Goal: Task Accomplishment & Management: Manage account settings

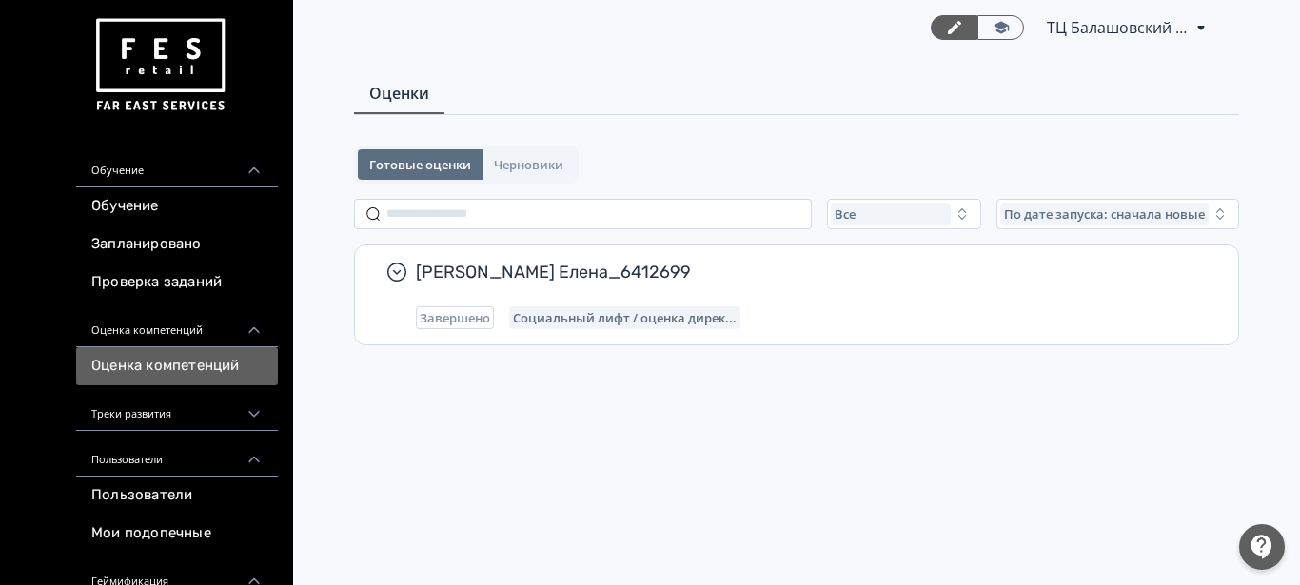
click at [160, 417] on div "Треки развития" at bounding box center [177, 409] width 202 height 46
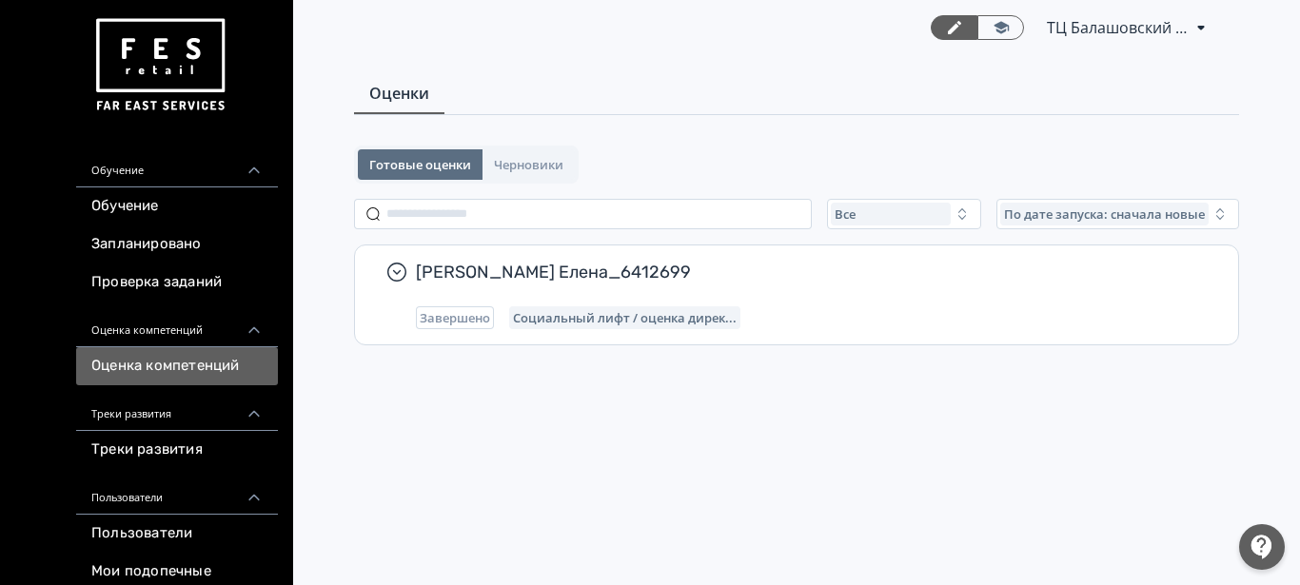
click at [160, 417] on div "Треки развития" at bounding box center [177, 409] width 202 height 46
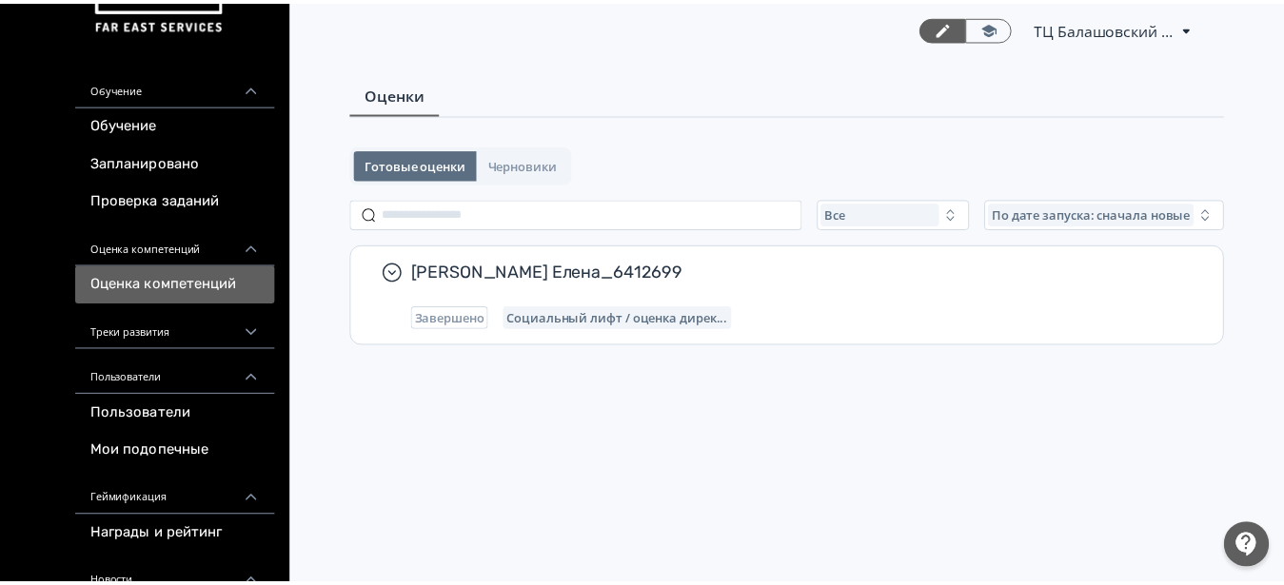
scroll to position [3, 0]
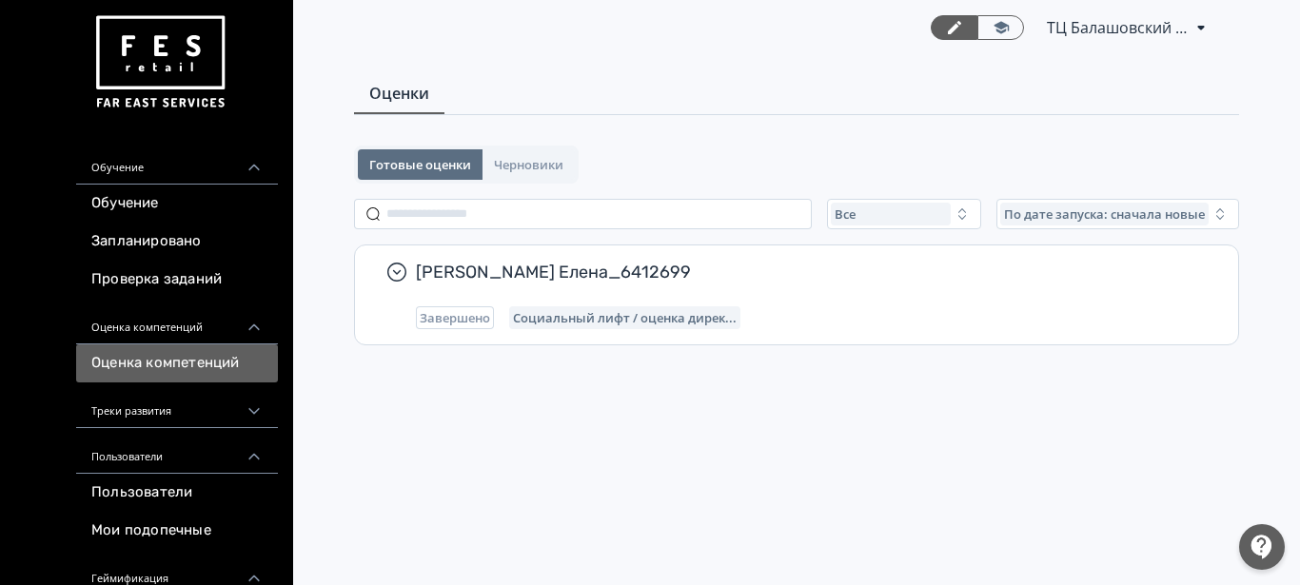
click at [122, 176] on div "Обучение" at bounding box center [177, 162] width 202 height 46
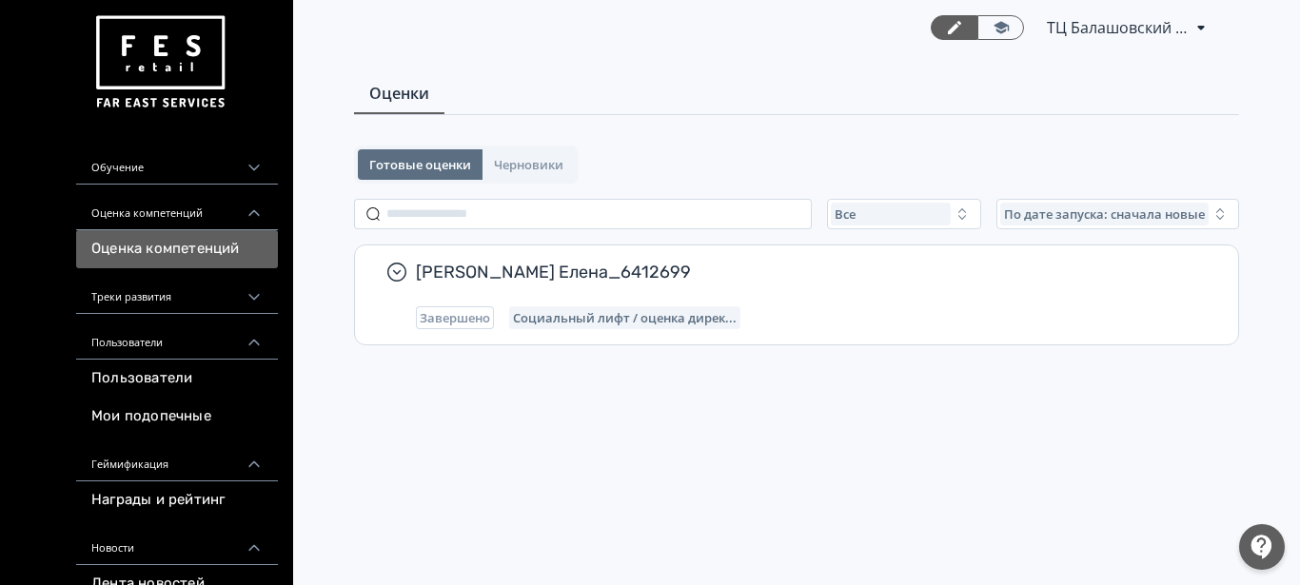
click at [122, 177] on div "Обучение" at bounding box center [177, 162] width 202 height 46
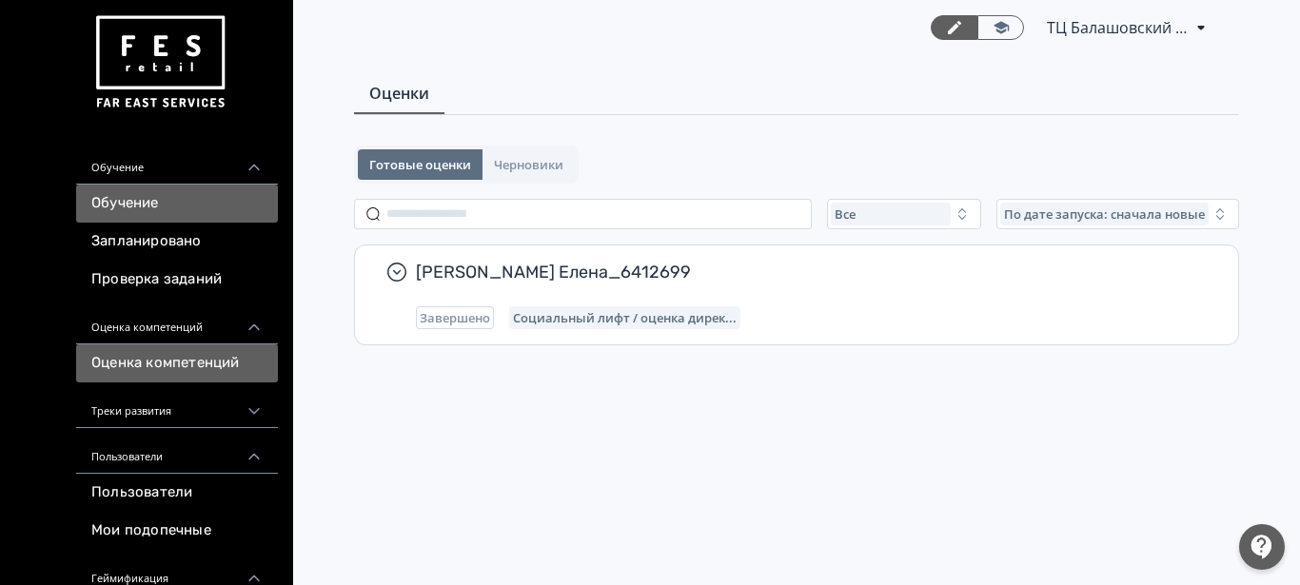
click at [142, 215] on link "Обучение" at bounding box center [177, 204] width 202 height 38
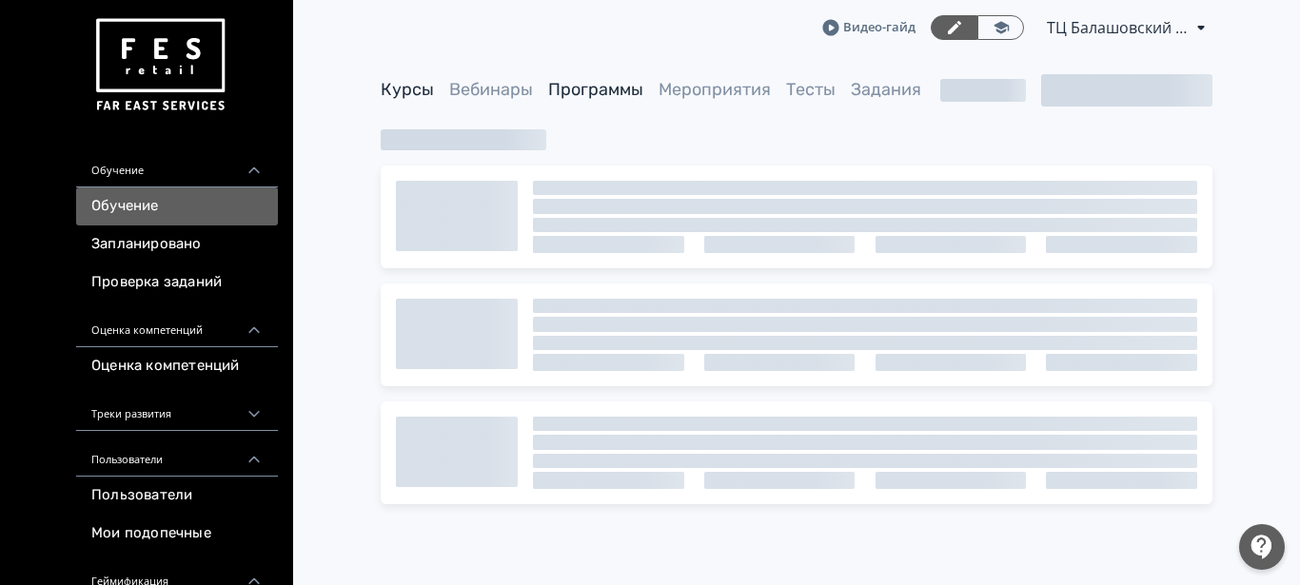
click at [623, 90] on link "Программы" at bounding box center [595, 89] width 95 height 21
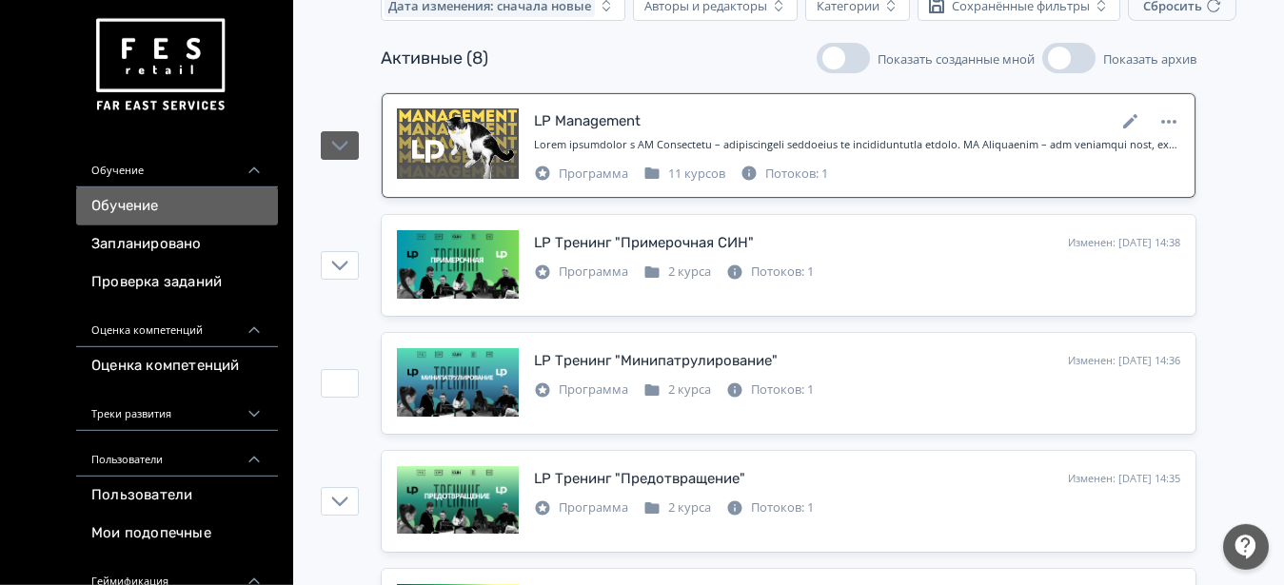
scroll to position [291, 0]
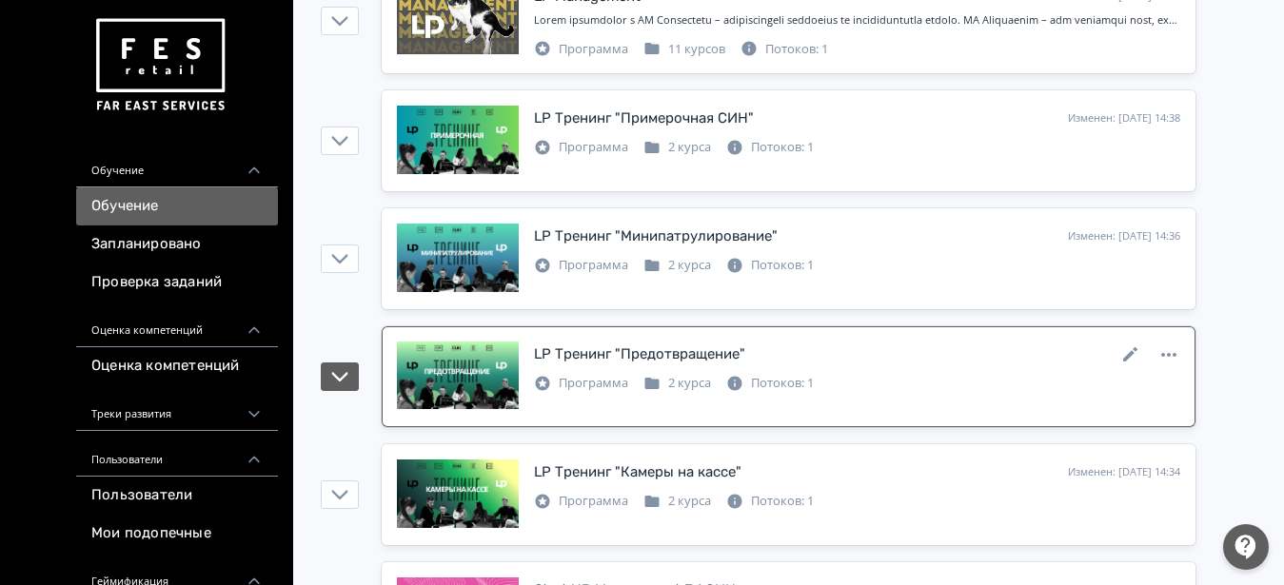
click at [603, 353] on div "LP Тренинг "Предотвращение"" at bounding box center [639, 355] width 211 height 22
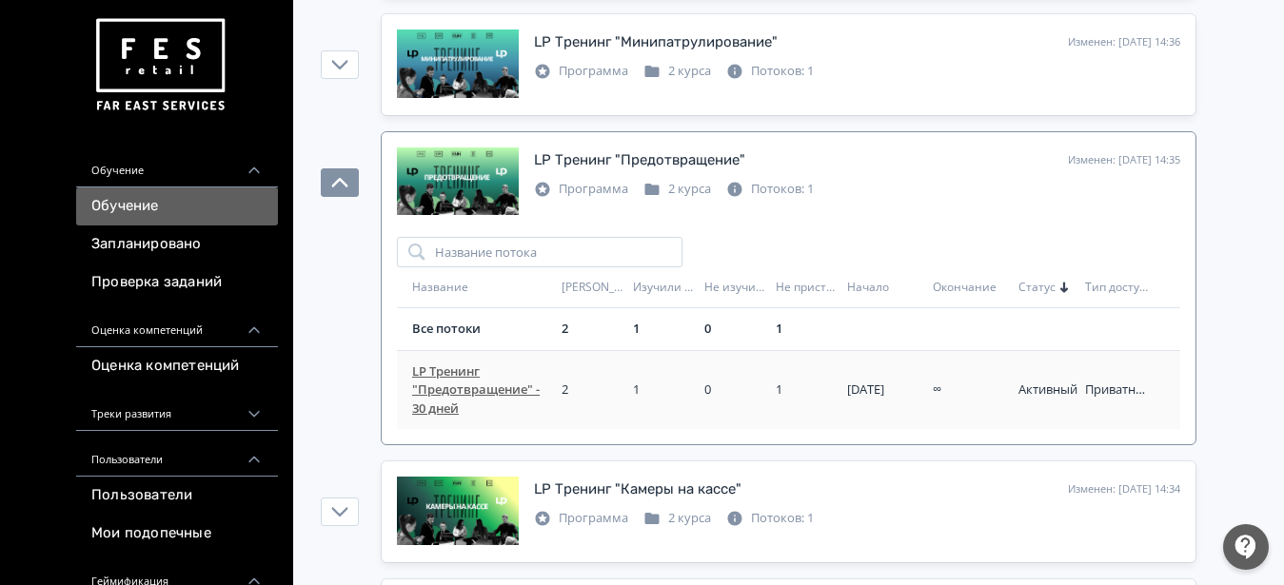
click at [451, 378] on span "LP Тренинг "Предотвращение" - 30 дней" at bounding box center [483, 391] width 142 height 56
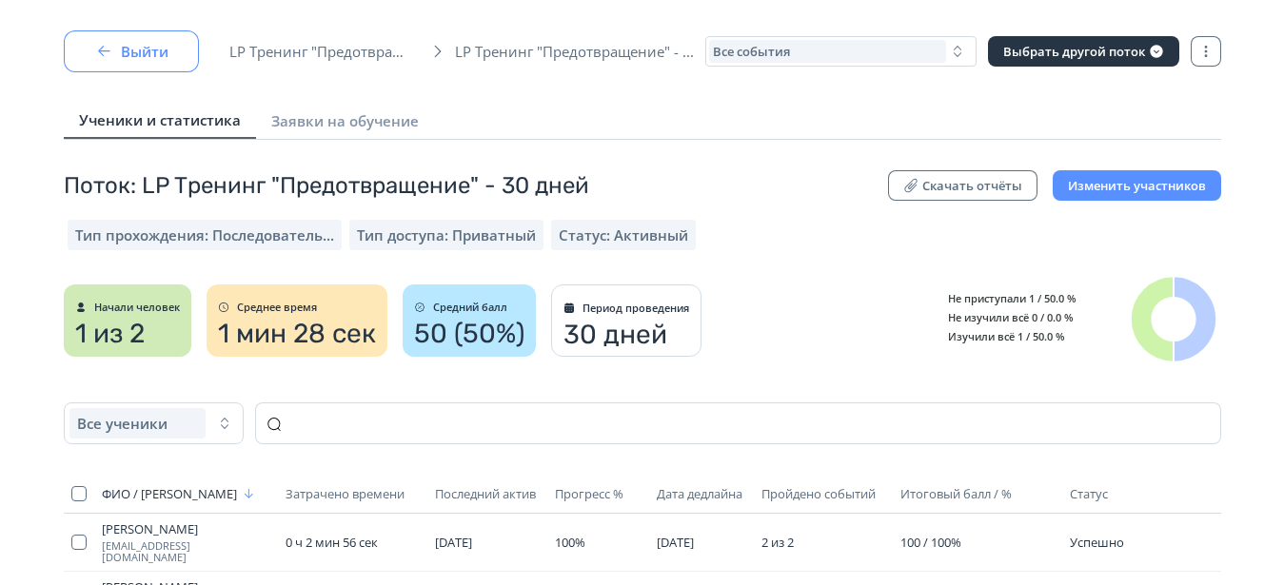
click at [143, 62] on button "Выйти" at bounding box center [131, 51] width 135 height 42
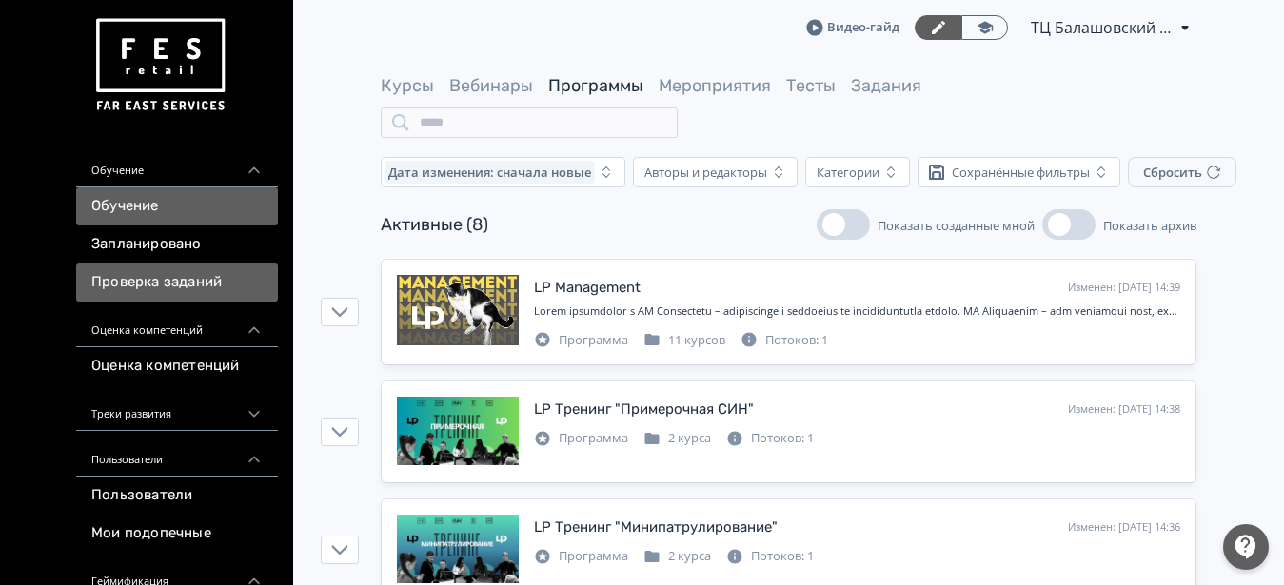
click at [160, 288] on link "Проверка заданий" at bounding box center [177, 283] width 202 height 38
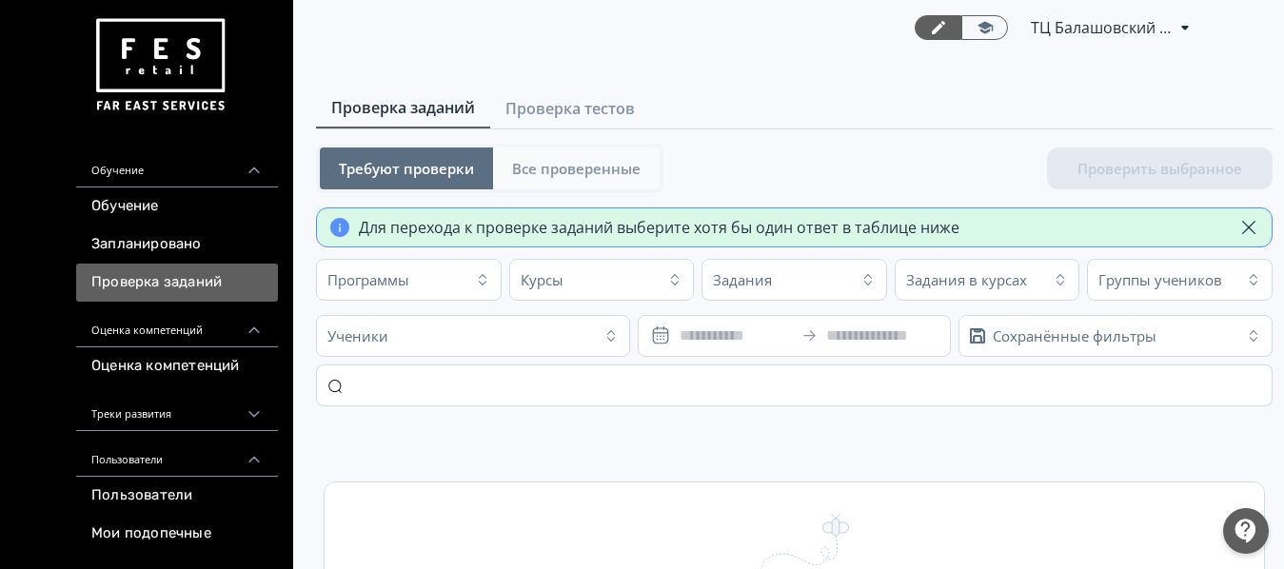
click at [578, 172] on span "Все проверенные" at bounding box center [576, 168] width 129 height 19
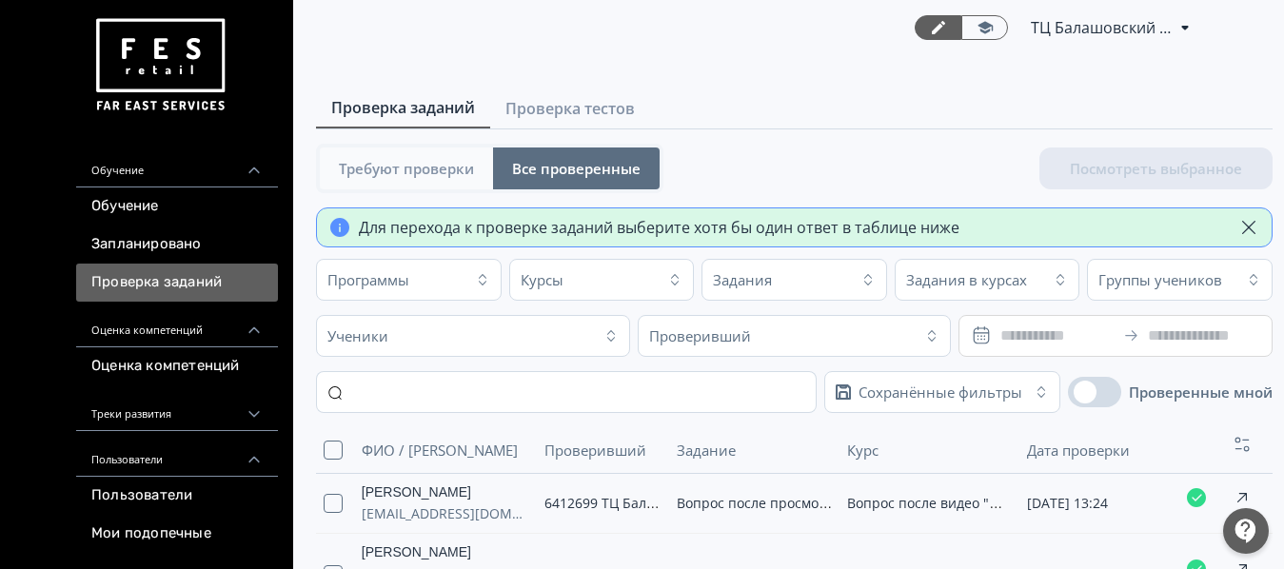
click at [443, 172] on span "Требуют проверки" at bounding box center [406, 168] width 135 height 19
